Goal: Navigation & Orientation: Find specific page/section

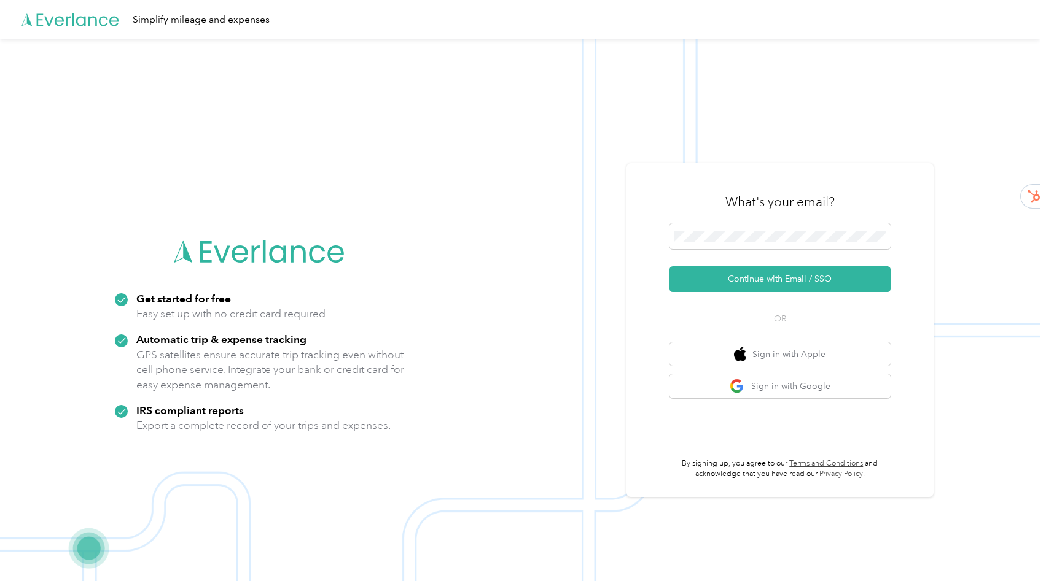
click at [821, 222] on div "What's your email?" at bounding box center [779, 201] width 221 height 43
click at [816, 230] on span at bounding box center [779, 236] width 221 height 26
click at [669, 266] on button "Continue with Email / SSO" at bounding box center [779, 279] width 221 height 26
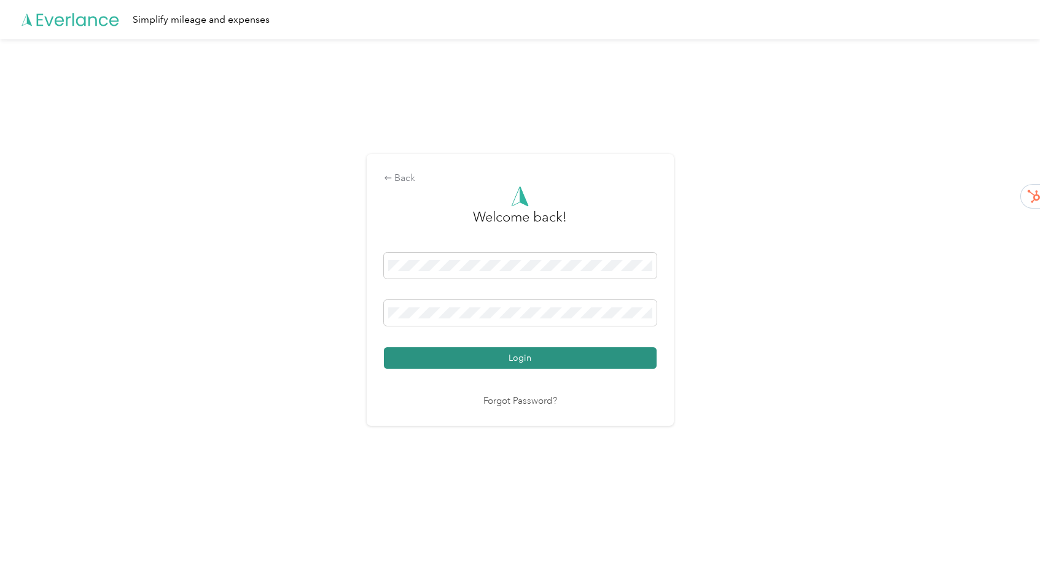
click at [584, 362] on button "Login" at bounding box center [520, 357] width 273 height 21
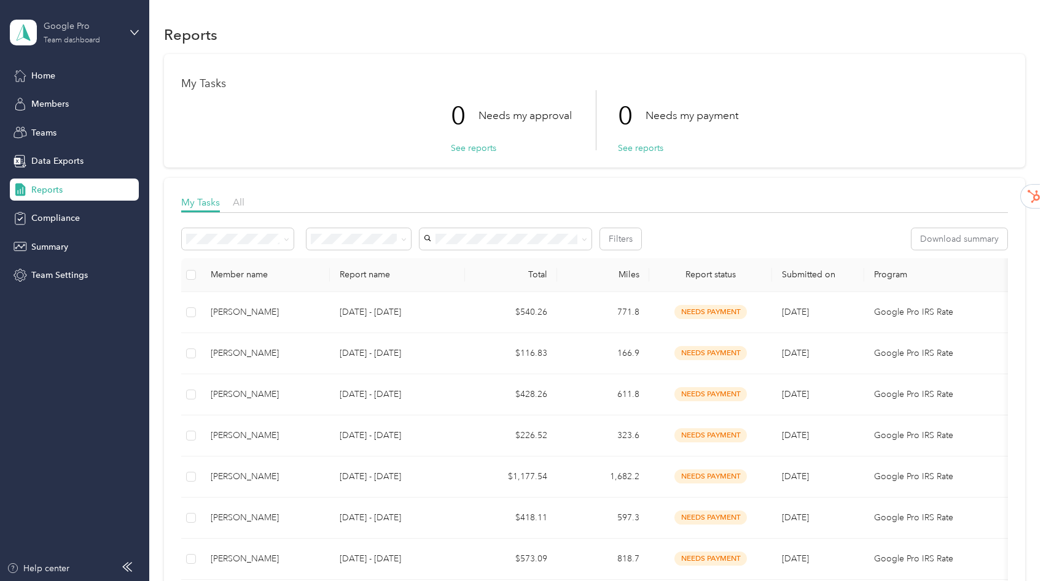
click at [110, 28] on div "Google Pro" at bounding box center [82, 26] width 77 height 13
click at [55, 130] on div "Personal dashboard" at bounding box center [59, 128] width 77 height 13
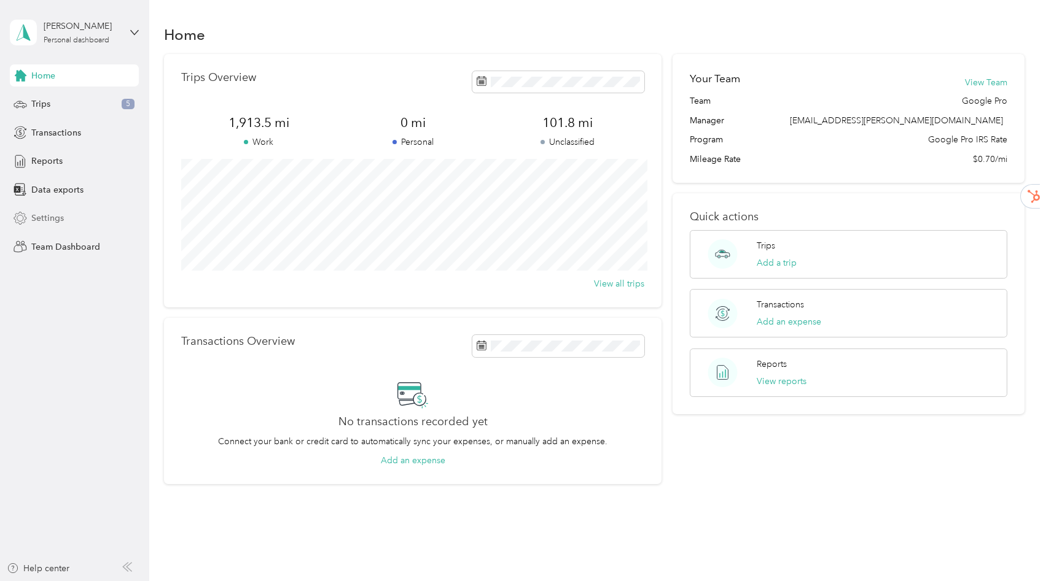
click at [60, 219] on span "Settings" at bounding box center [47, 218] width 33 height 13
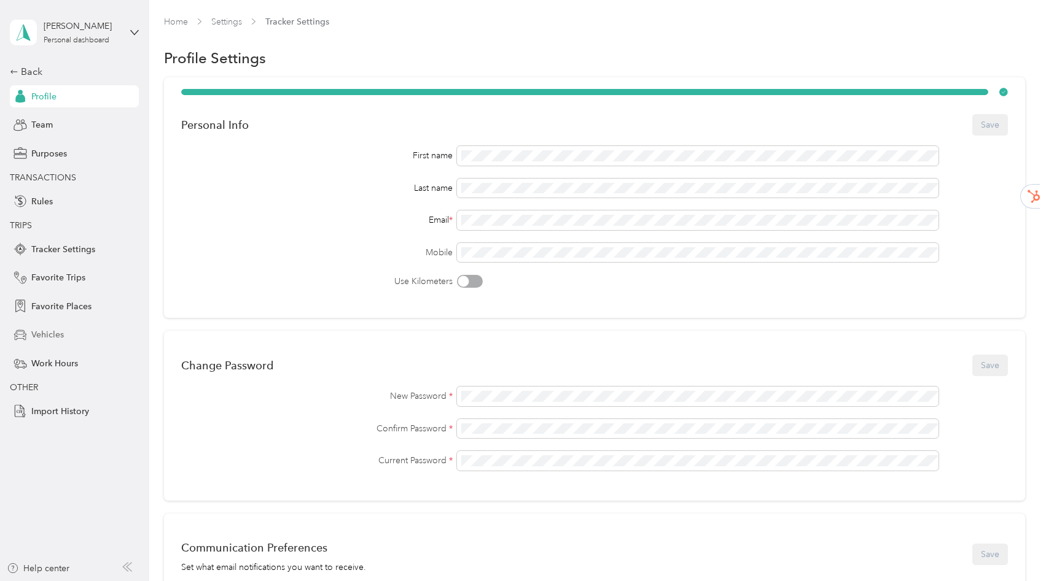
click at [54, 331] on span "Vehicles" at bounding box center [47, 334] width 33 height 13
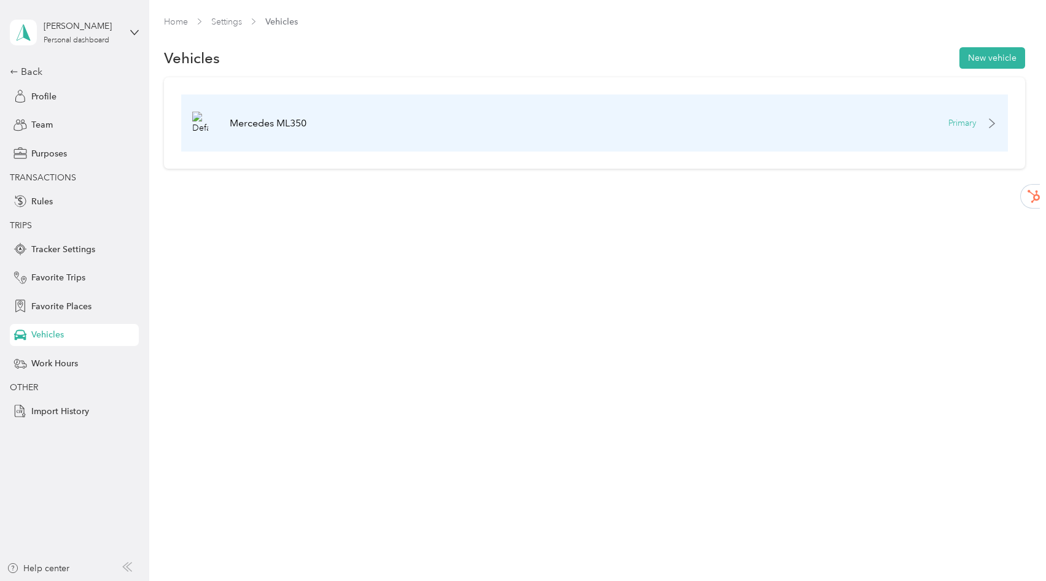
click at [966, 118] on p "Primary" at bounding box center [962, 123] width 28 height 13
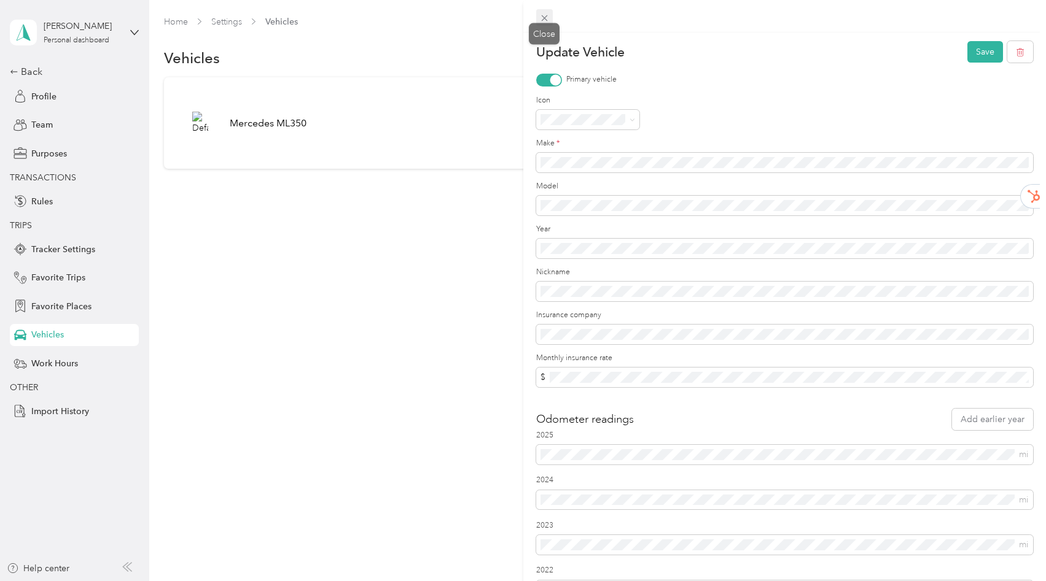
click at [544, 17] on icon at bounding box center [544, 18] width 10 height 10
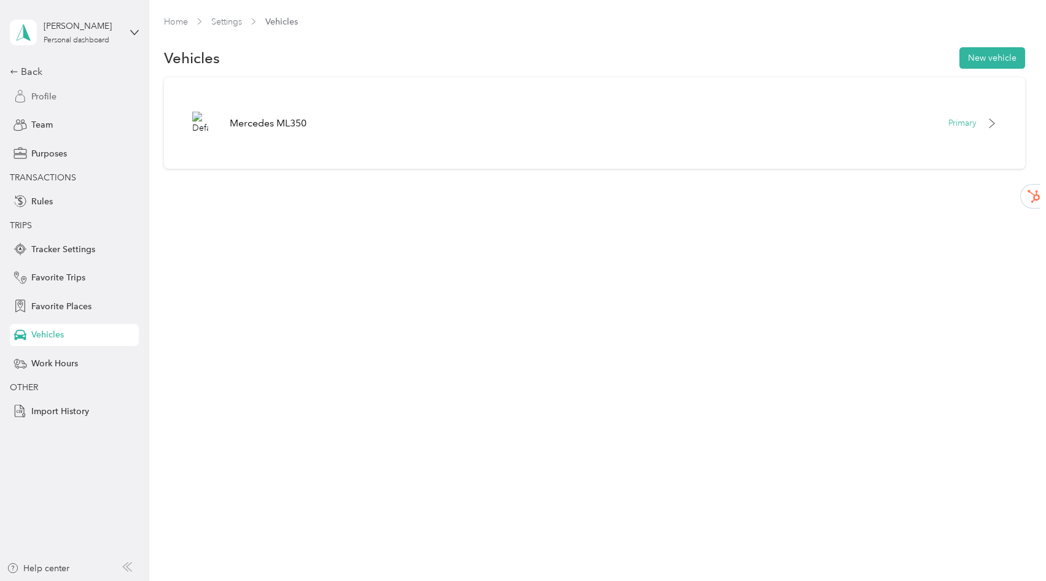
click at [47, 91] on span "Profile" at bounding box center [43, 96] width 25 height 13
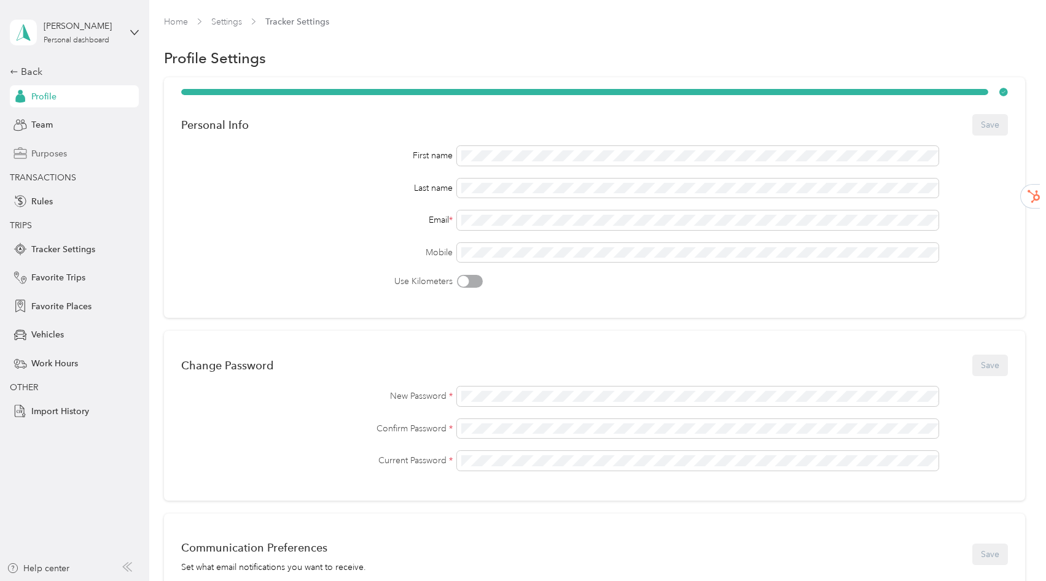
click at [58, 156] on span "Purposes" at bounding box center [49, 153] width 36 height 13
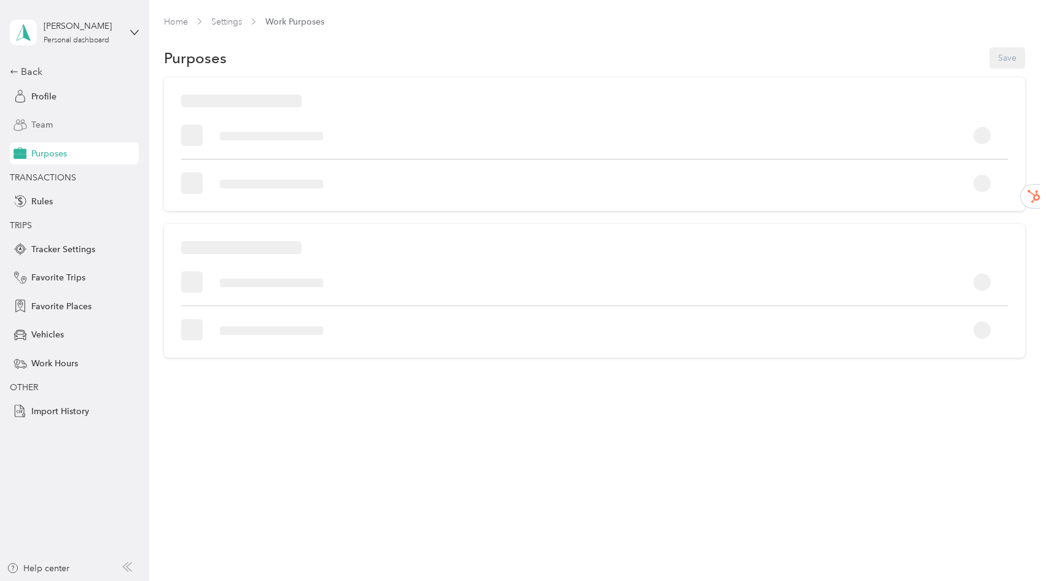
click at [53, 134] on div "Team" at bounding box center [74, 125] width 129 height 22
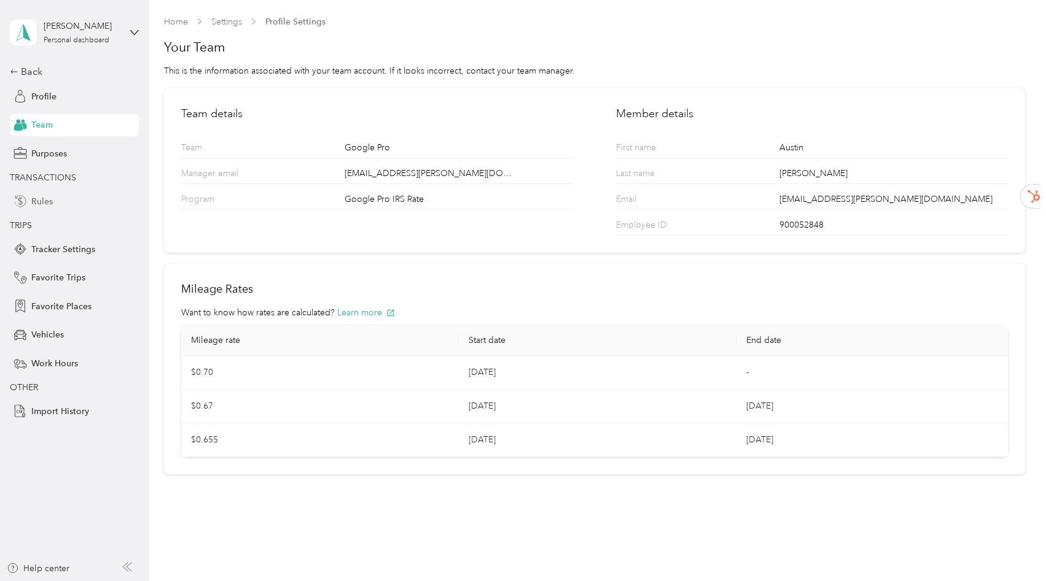
click at [28, 205] on div "Rules" at bounding box center [74, 201] width 129 height 22
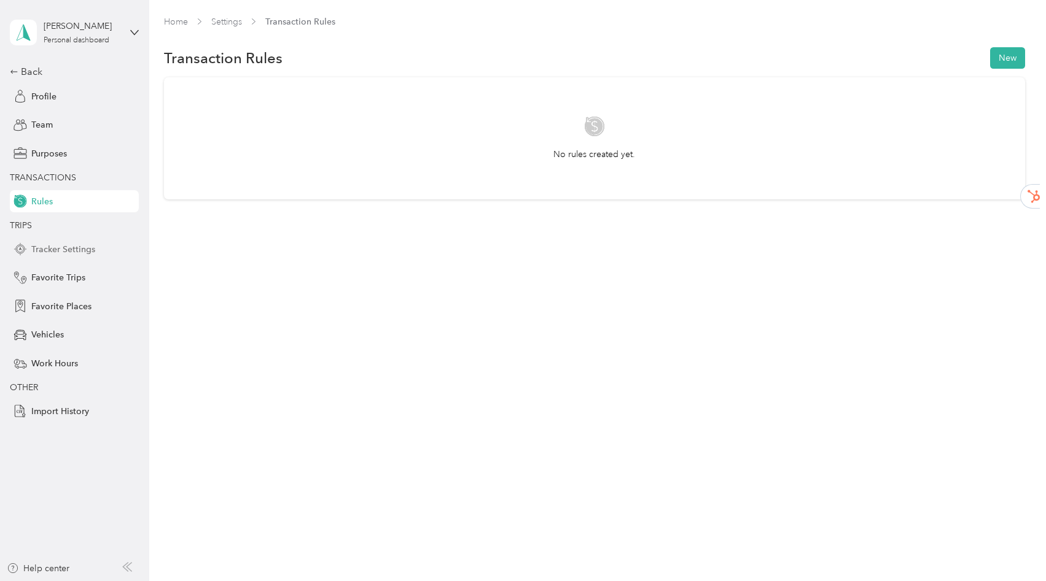
click at [83, 250] on span "Tracker Settings" at bounding box center [63, 249] width 64 height 13
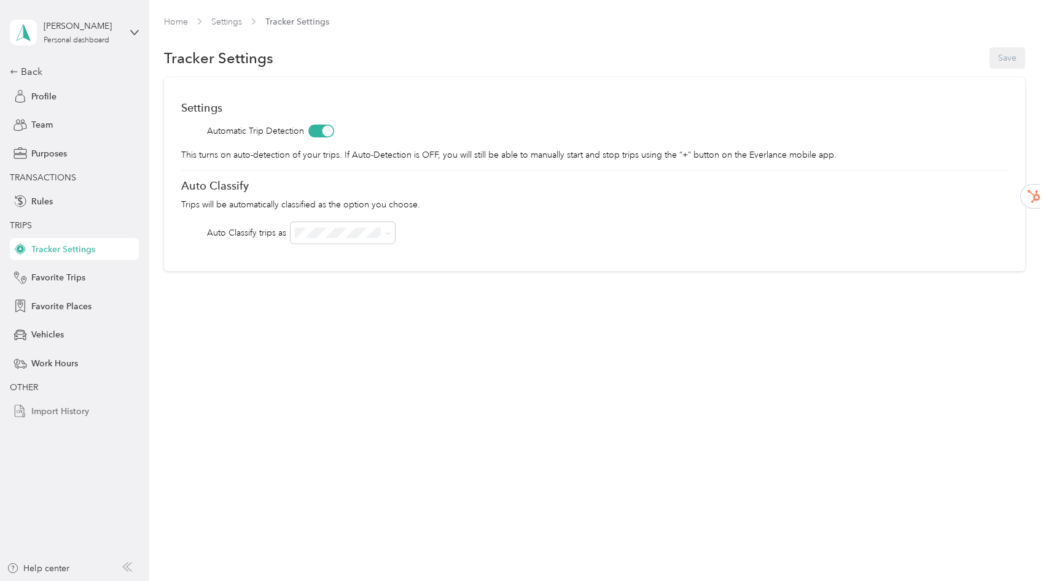
click at [60, 414] on span "Import History" at bounding box center [60, 411] width 58 height 13
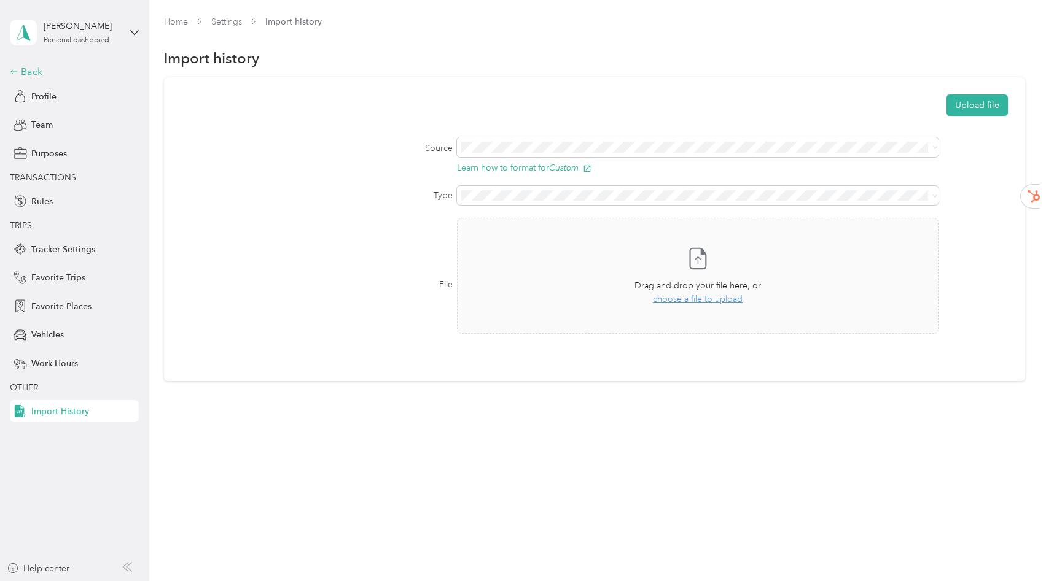
click at [21, 69] on div "Back" at bounding box center [71, 71] width 123 height 15
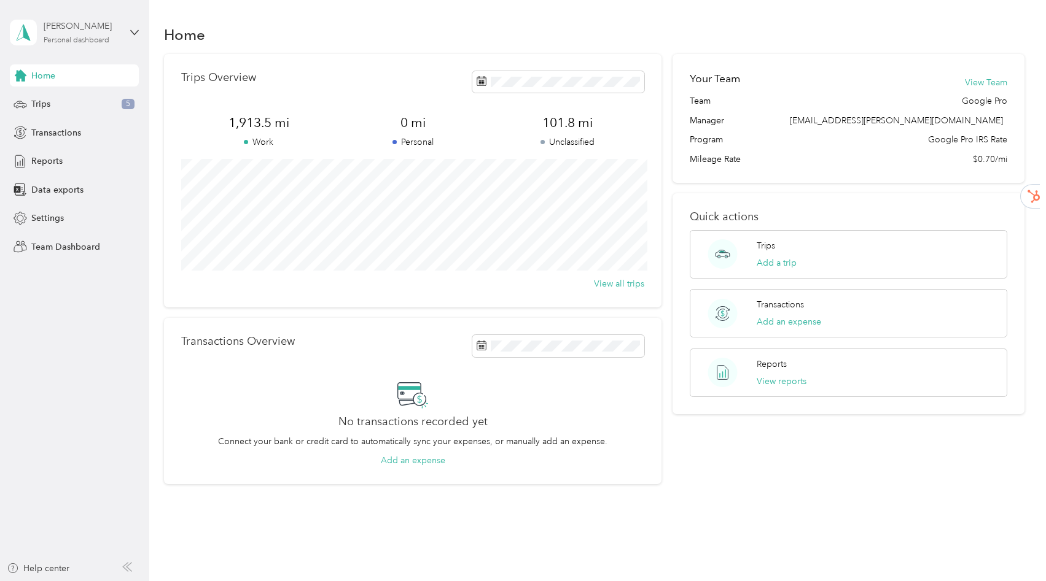
click at [116, 29] on div "[PERSON_NAME]" at bounding box center [82, 26] width 77 height 13
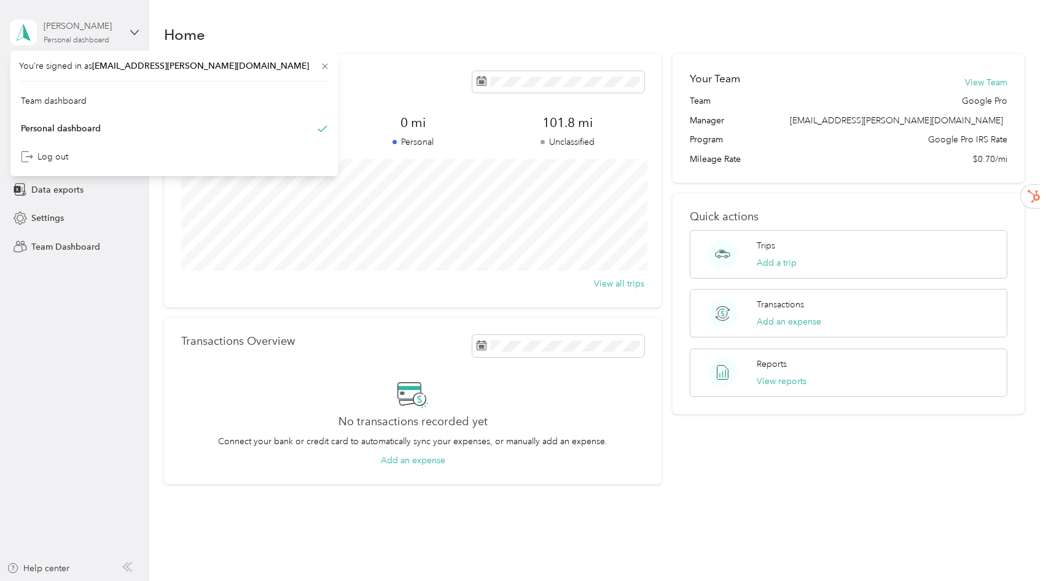
click at [116, 29] on div "[PERSON_NAME]" at bounding box center [82, 26] width 77 height 13
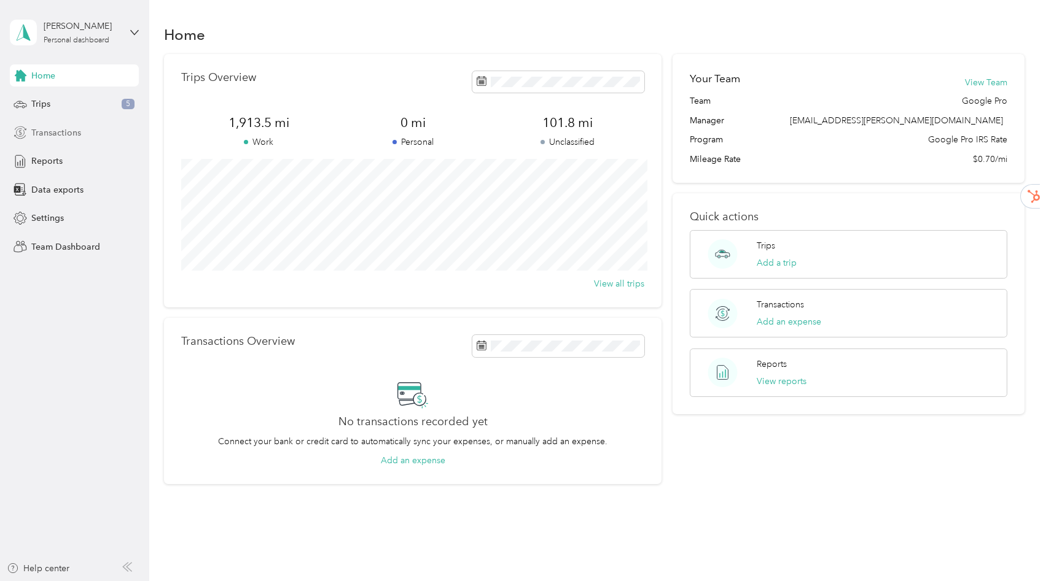
click at [33, 131] on span "Transactions" at bounding box center [56, 132] width 50 height 13
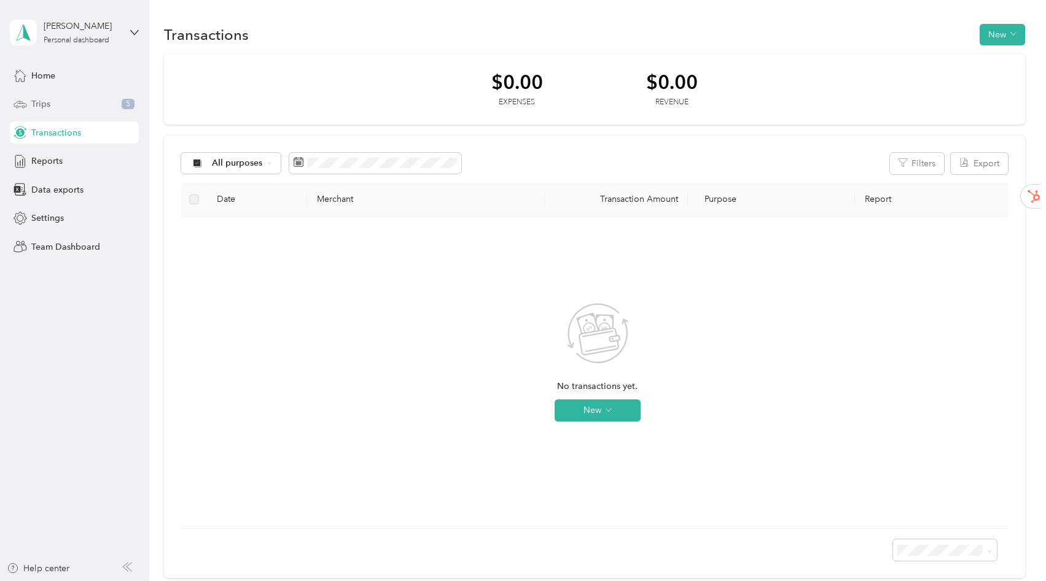
click at [45, 103] on span "Trips" at bounding box center [40, 104] width 19 height 13
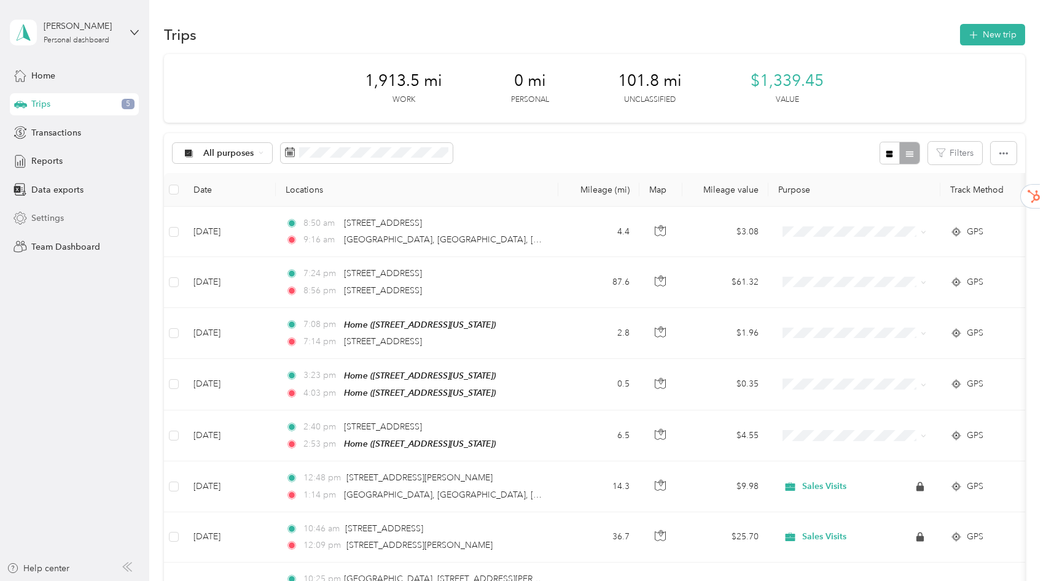
click at [53, 210] on div "Settings" at bounding box center [74, 219] width 129 height 22
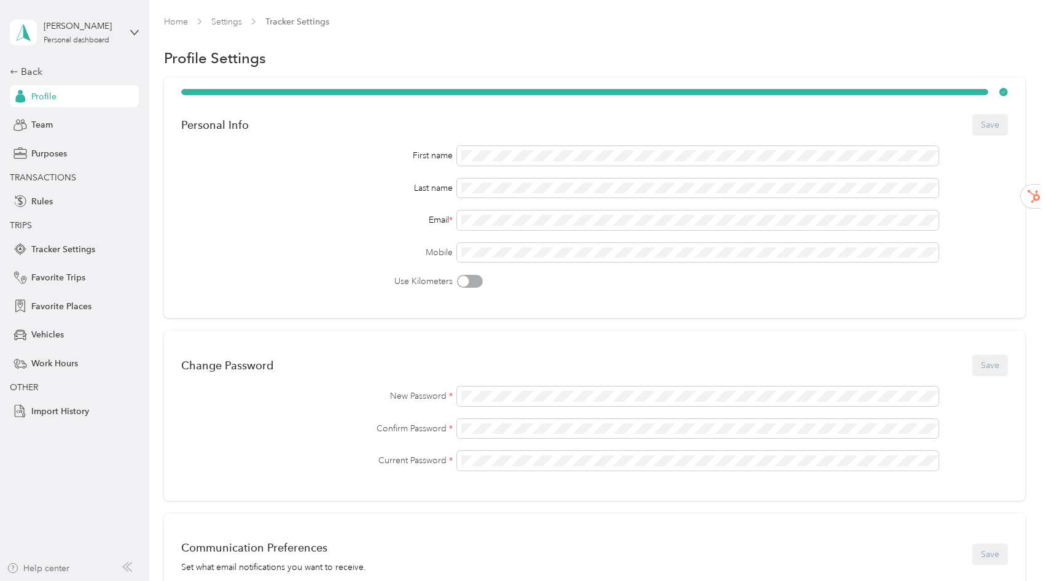
click at [37, 563] on div "Help center" at bounding box center [38, 568] width 63 height 13
